Goal: Task Accomplishment & Management: Use online tool/utility

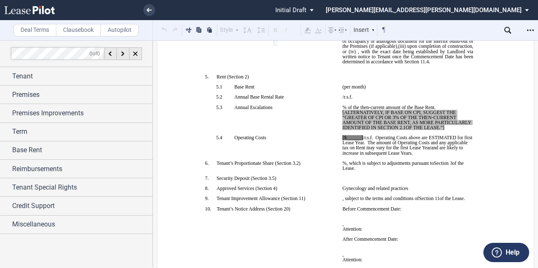
scroll to position [252, 0]
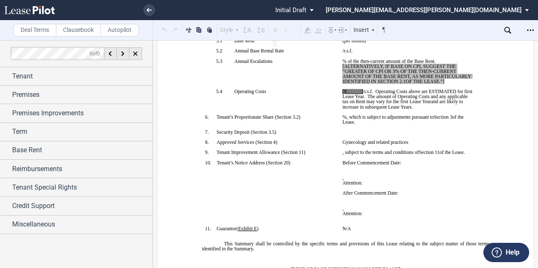
click at [392, 84] on span "[ALTERNATIVELY, IF BASE ON CPI, SUGGEST THE “GREATER OF CPI OR 3% OF THE THEN-C…" at bounding box center [407, 74] width 130 height 20
drag, startPoint x: 451, startPoint y: 112, endPoint x: 341, endPoint y: 98, distance: 110.9
click at [342, 84] on p "﻿ ﻿ % of the then-current amount of the Base Rent. [ALTERNATIVELY, IF BASE ON C…" at bounding box center [407, 72] width 131 height 26
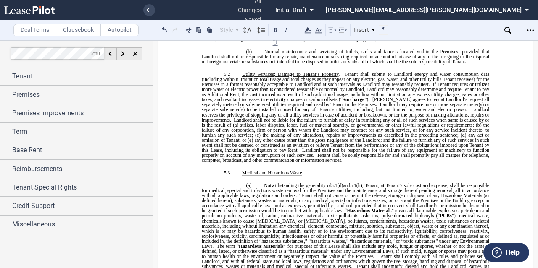
scroll to position [2437, 0]
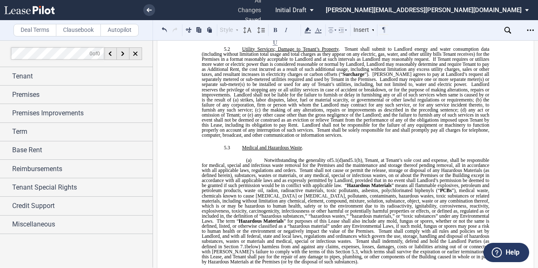
drag, startPoint x: 436, startPoint y: 94, endPoint x: 430, endPoint y: 98, distance: 7.2
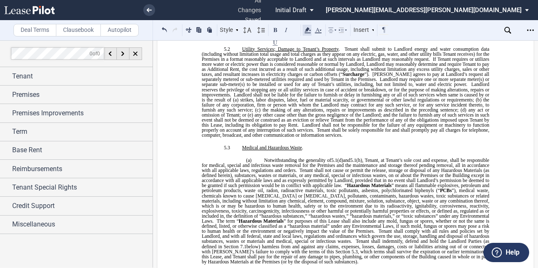
click at [309, 29] on use at bounding box center [308, 30] width 6 height 6
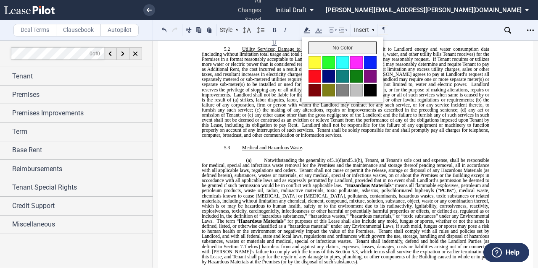
click at [324, 51] on button "No Color" at bounding box center [342, 48] width 68 height 13
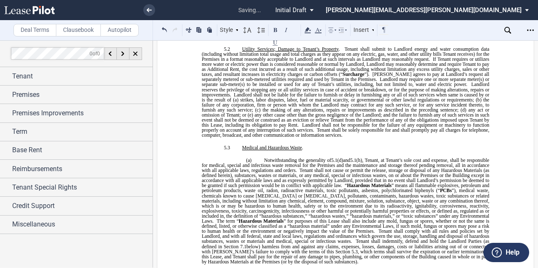
drag, startPoint x: 270, startPoint y: 106, endPoint x: 193, endPoint y: 100, distance: 76.7
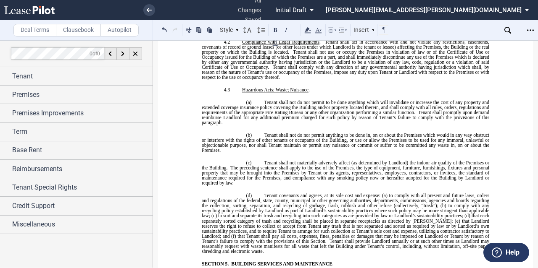
scroll to position [0, 0]
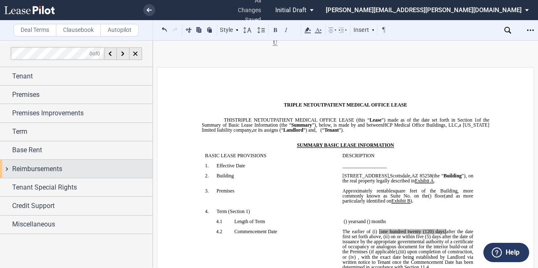
click at [57, 171] on span "Reimbursements" at bounding box center [37, 169] width 50 height 10
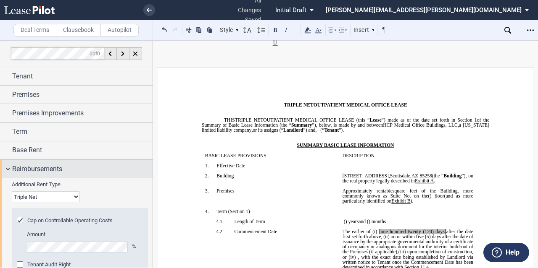
scroll to position [78, 0]
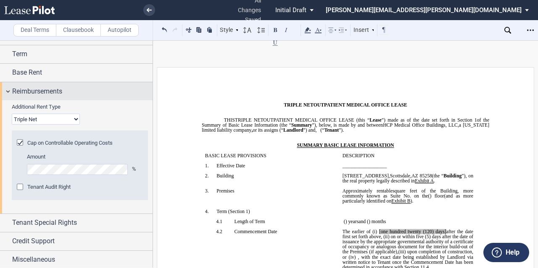
click at [48, 97] on div "Reimbursements" at bounding box center [76, 91] width 153 height 18
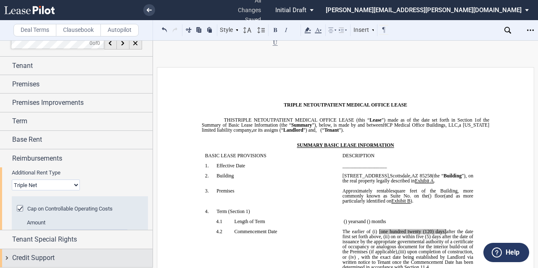
scroll to position [0, 0]
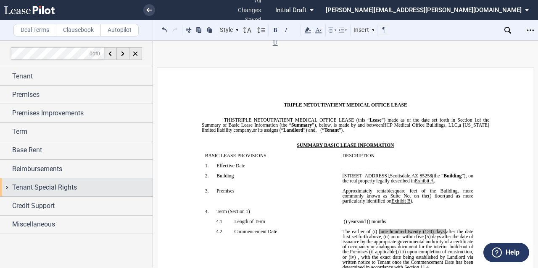
click at [40, 187] on span "Tenant Special Rights" at bounding box center [44, 188] width 65 height 10
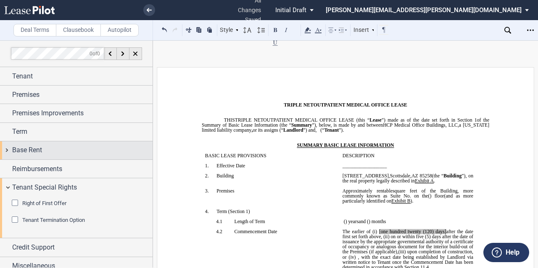
click at [35, 148] on span "Base Rent" at bounding box center [27, 150] width 30 height 10
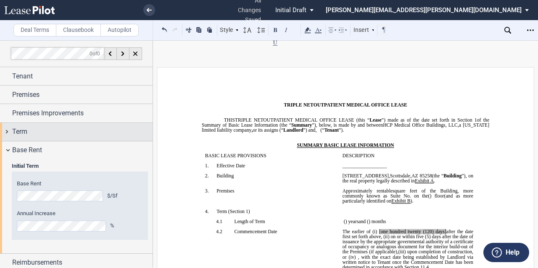
click at [35, 137] on div "Term" at bounding box center [82, 132] width 140 height 10
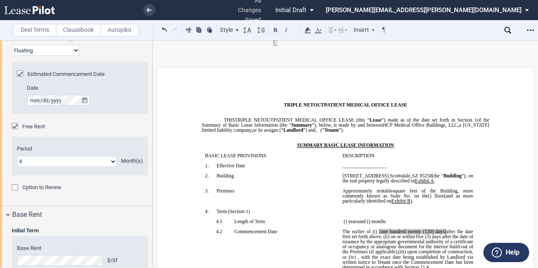
scroll to position [168, 0]
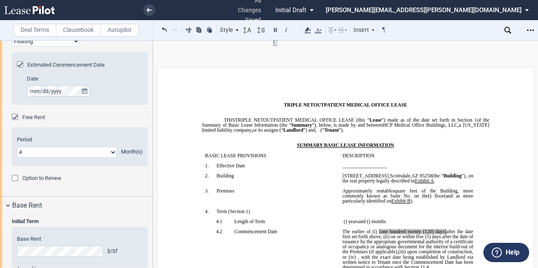
click at [39, 177] on span "Option to Renew" at bounding box center [41, 178] width 39 height 6
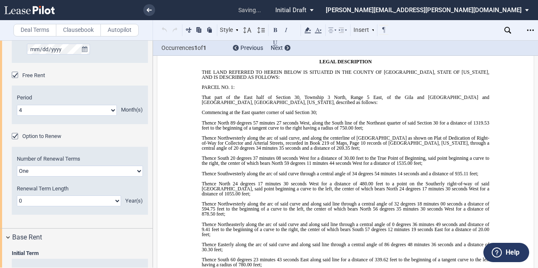
scroll to position [7219, 0]
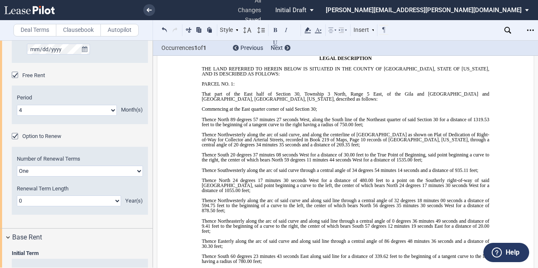
scroll to position [7303, 0]
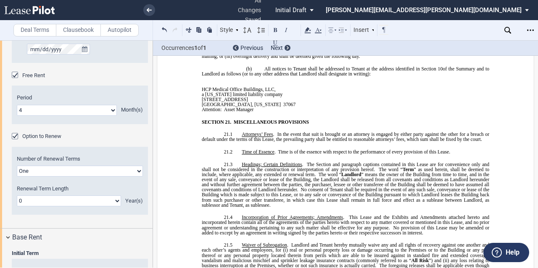
scroll to position [5286, 0]
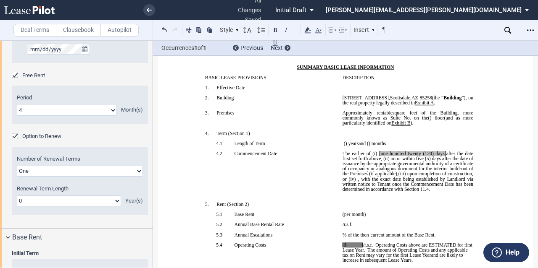
click at [534, 47] on div "Occurrences 1 of 1 Previous Next" at bounding box center [345, 48] width 385 height 15
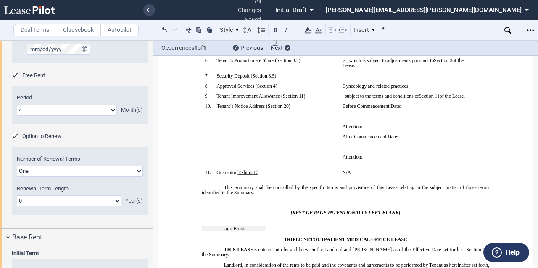
scroll to position [162, 0]
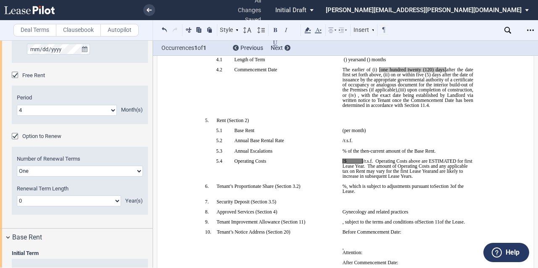
click at [437, 92] on span "(5) days after the date of issuance by the appropriate governmental authority o…" at bounding box center [408, 82] width 132 height 20
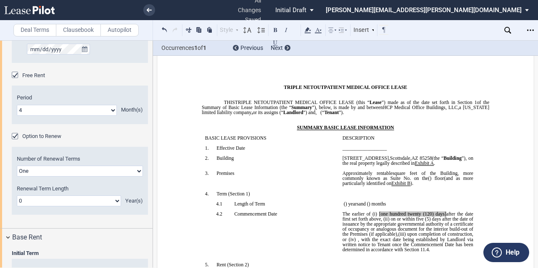
scroll to position [0, 0]
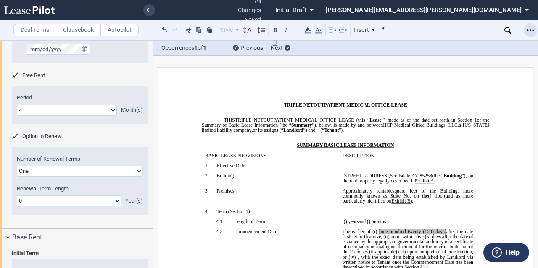
click at [530, 29] on icon "Open Lease options menu" at bounding box center [530, 30] width 7 height 7
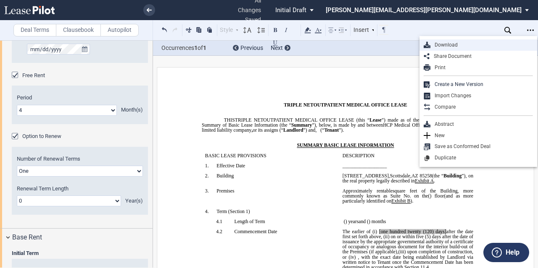
click at [488, 42] on div "Download" at bounding box center [481, 45] width 103 height 7
